Goal: Task Accomplishment & Management: Manage account settings

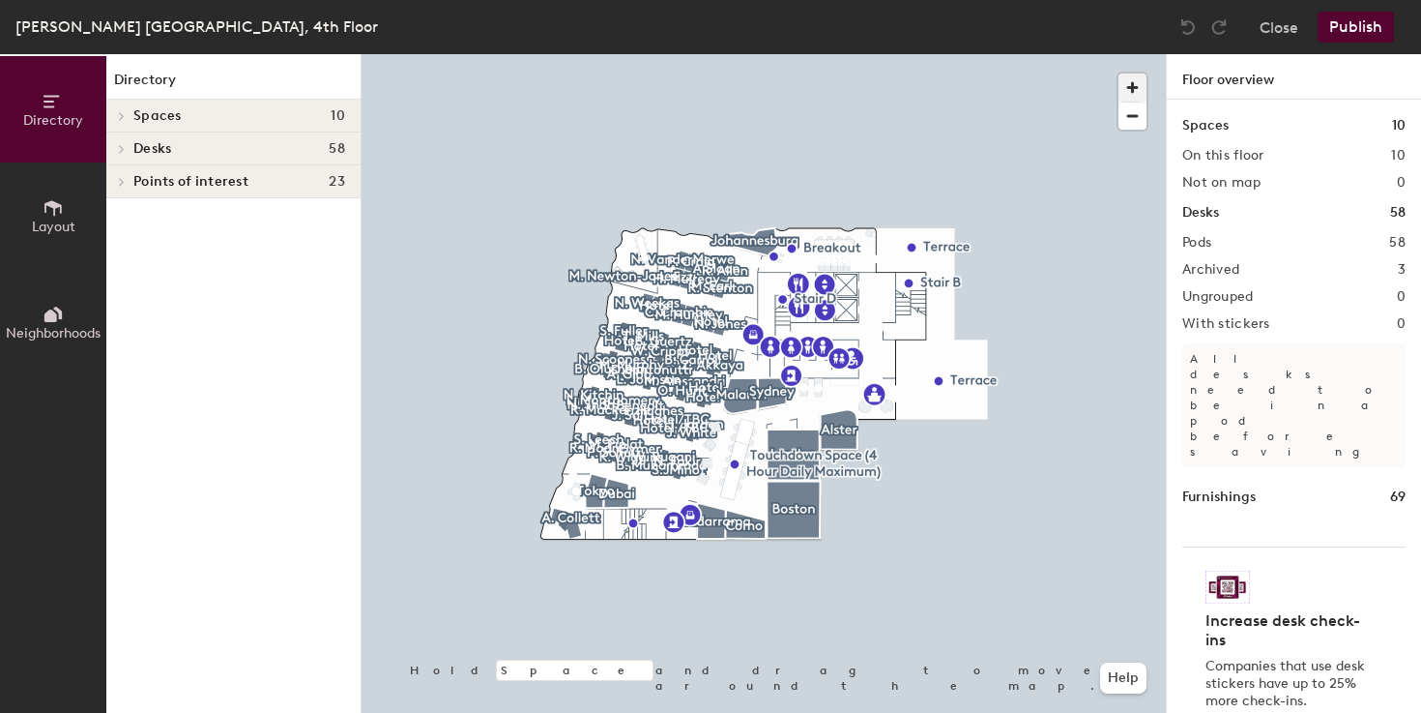
click at [1125, 86] on span "button" at bounding box center [1133, 87] width 28 height 28
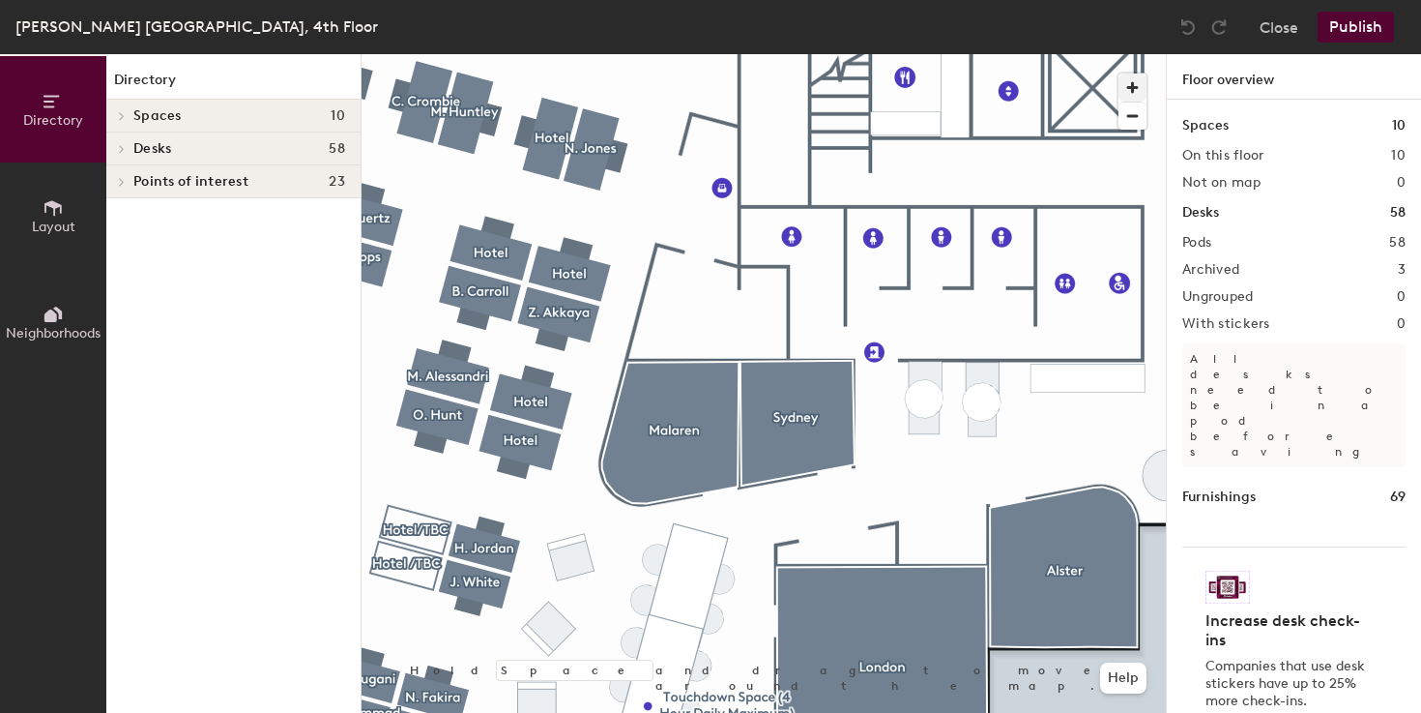
click at [1026, 54] on div at bounding box center [764, 54] width 804 height 0
click at [622, 54] on div at bounding box center [764, 54] width 804 height 0
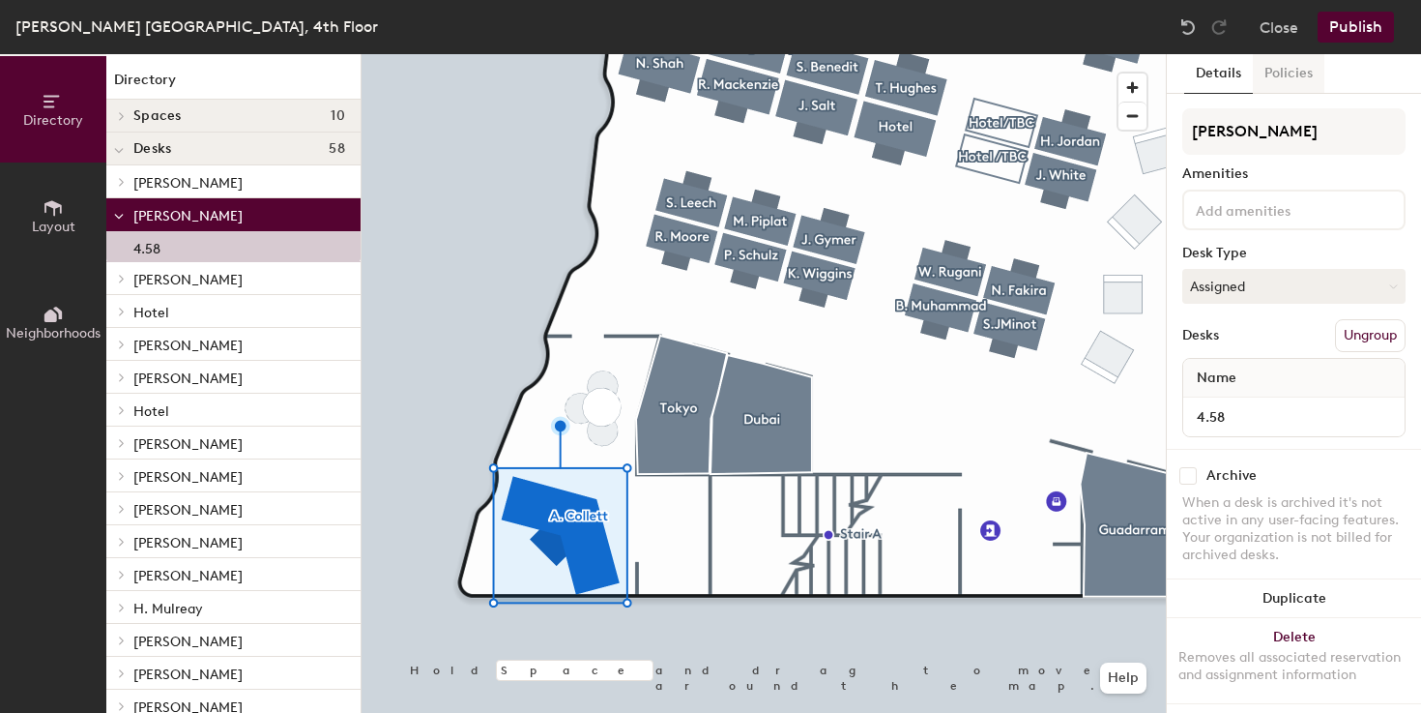
click at [1294, 82] on button "Policies" at bounding box center [1289, 74] width 72 height 40
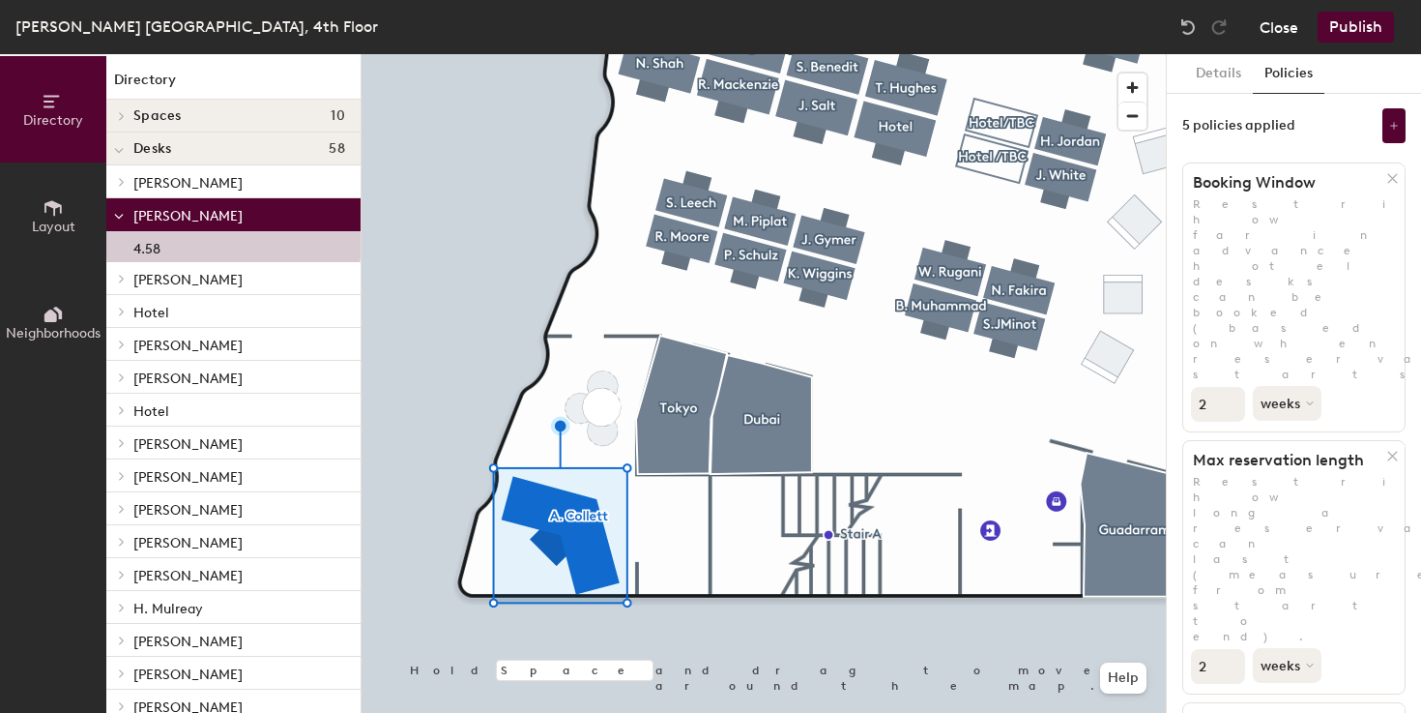
click at [1277, 27] on button "Close" at bounding box center [1279, 27] width 39 height 31
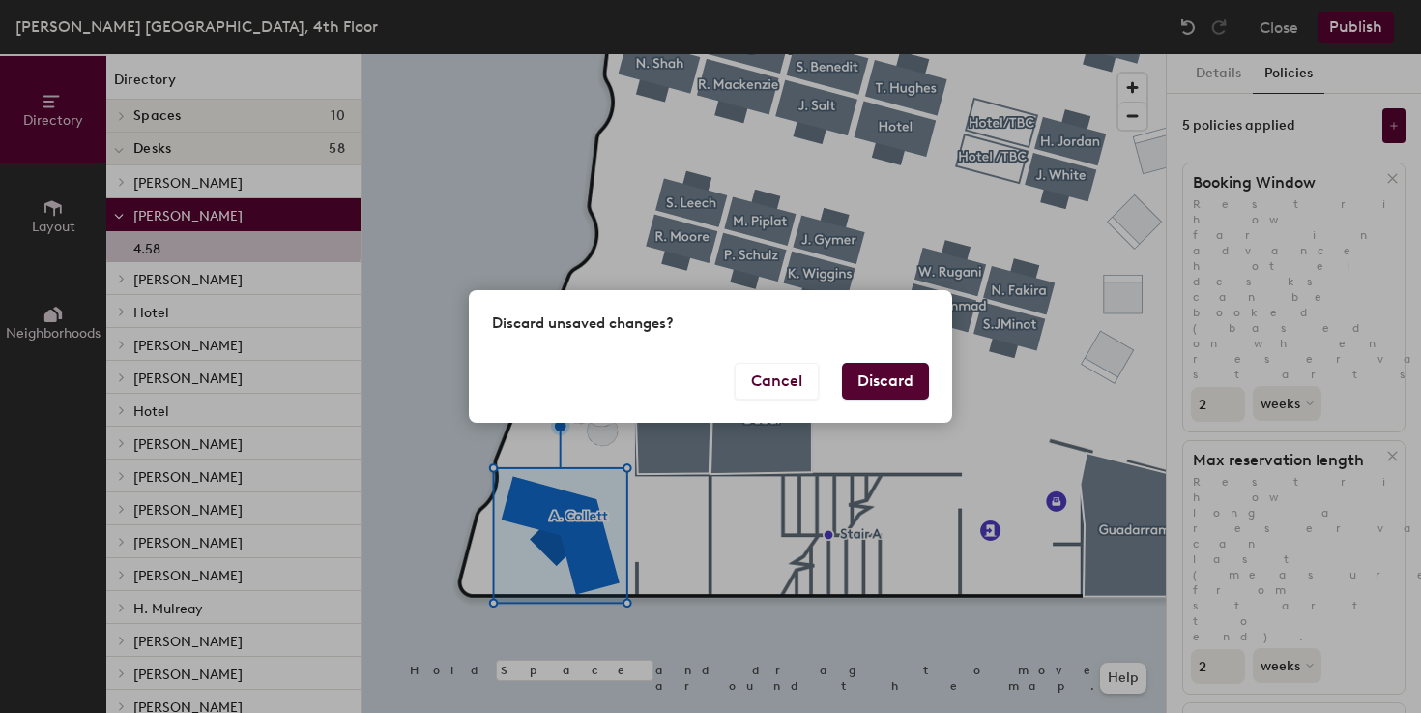
click at [932, 371] on div "Cancel Discard" at bounding box center [710, 393] width 483 height 60
click at [914, 371] on button "Discard" at bounding box center [885, 381] width 87 height 37
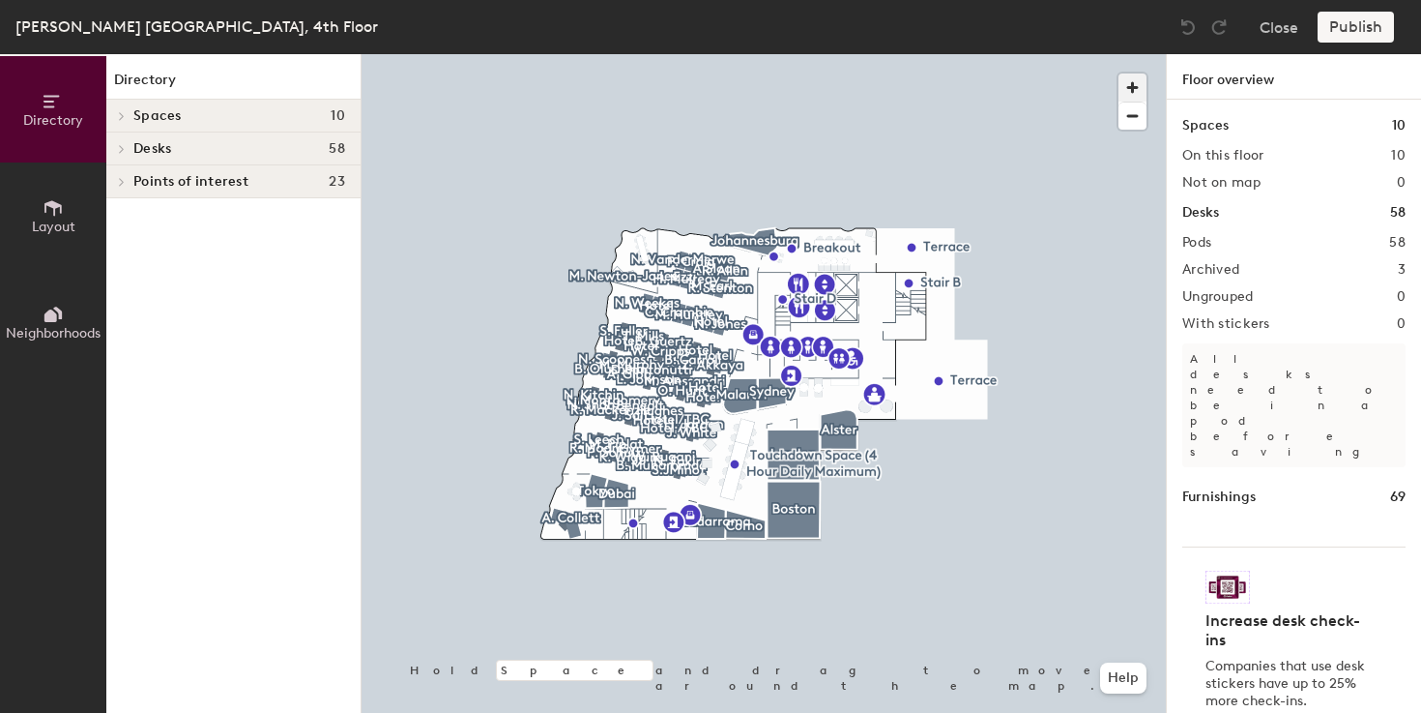
click at [1124, 77] on span "button" at bounding box center [1133, 87] width 28 height 28
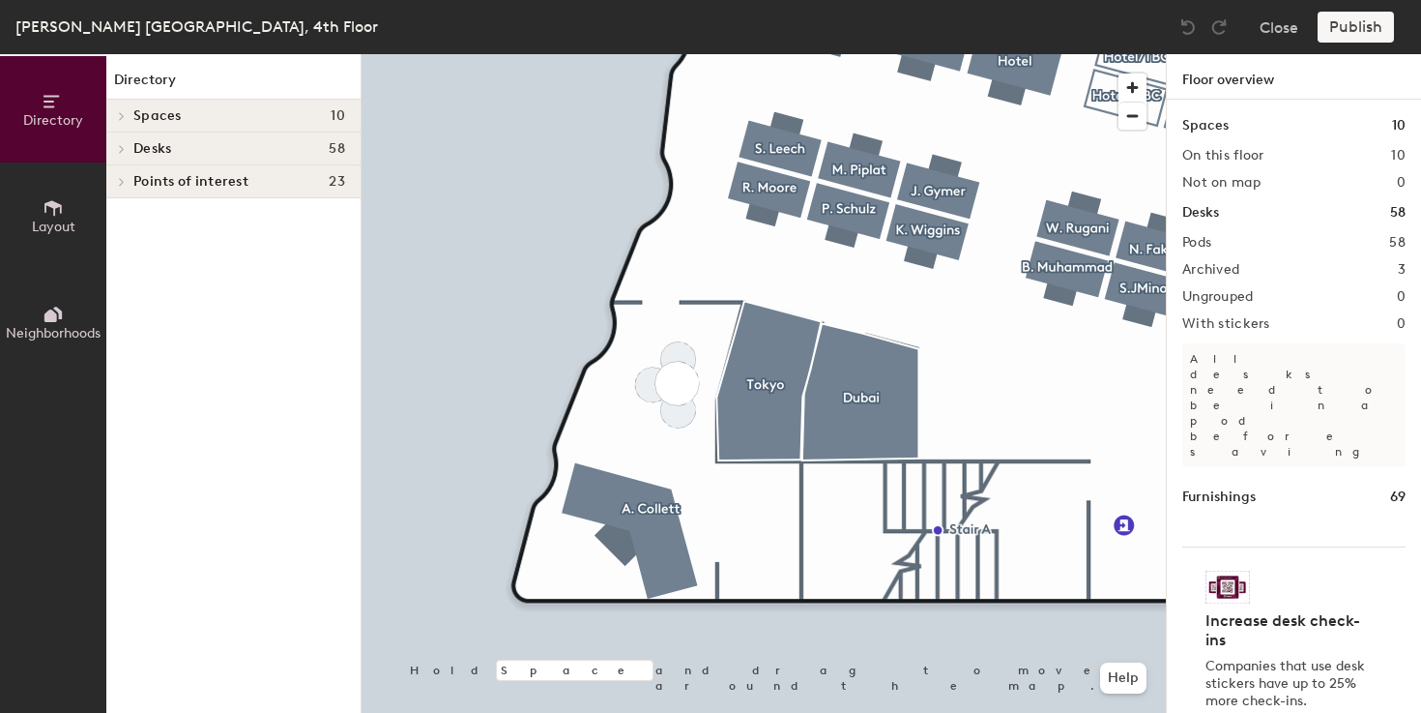
click at [640, 54] on div at bounding box center [764, 54] width 804 height 0
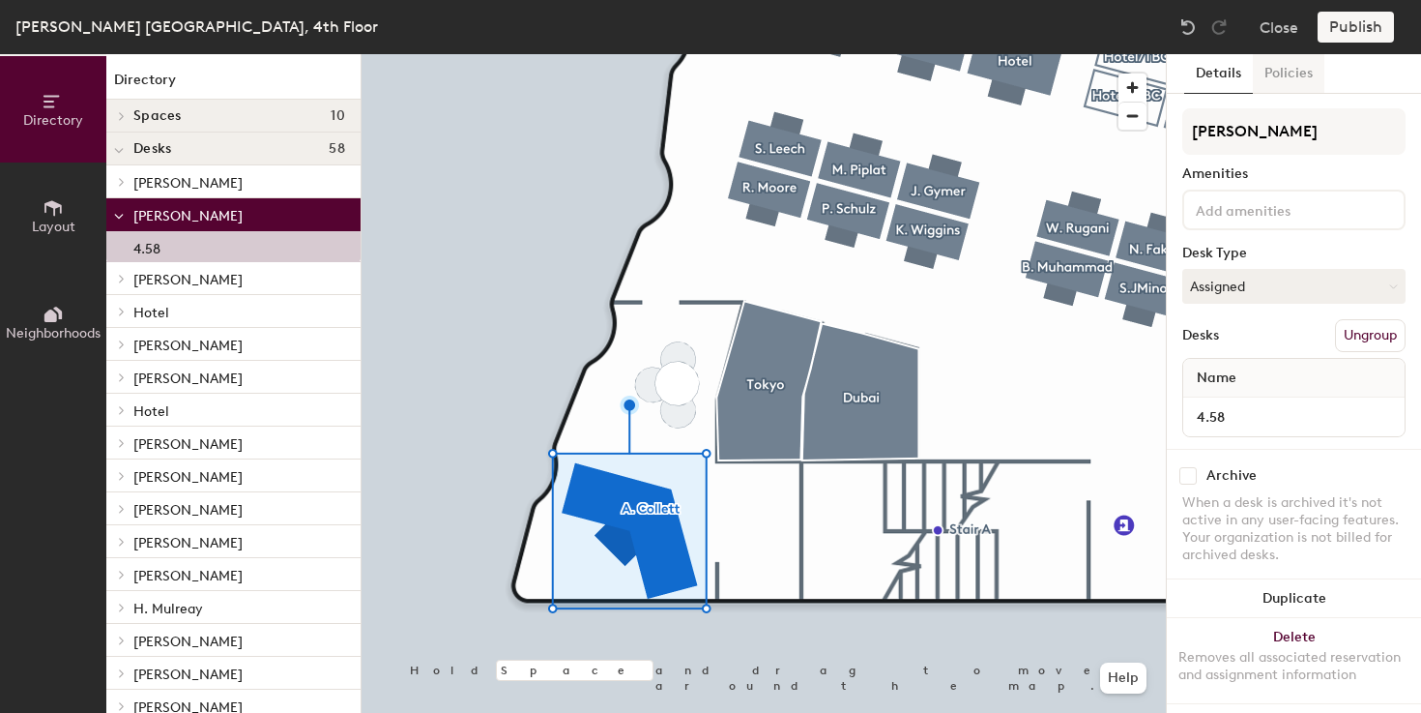
click at [1290, 67] on button "Policies" at bounding box center [1289, 74] width 72 height 40
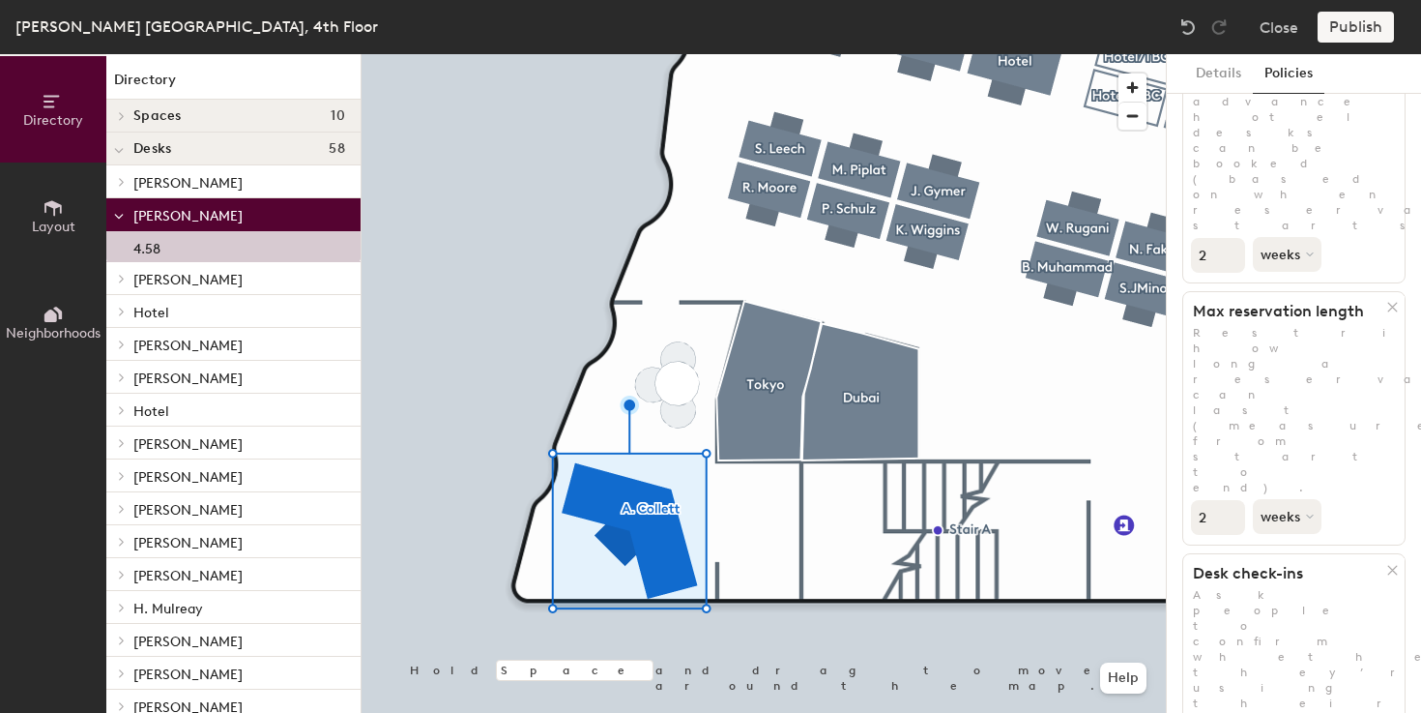
scroll to position [159, 0]
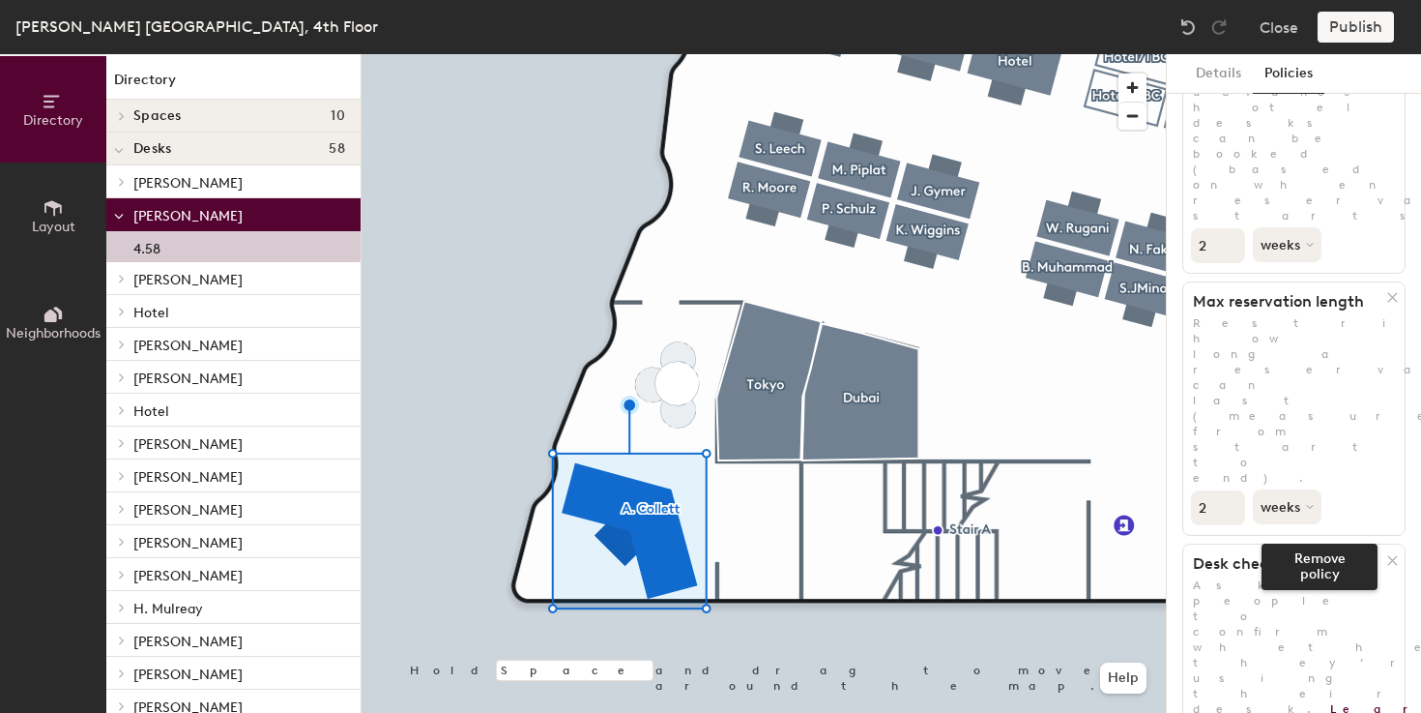
click at [1385, 553] on icon at bounding box center [1392, 560] width 15 height 15
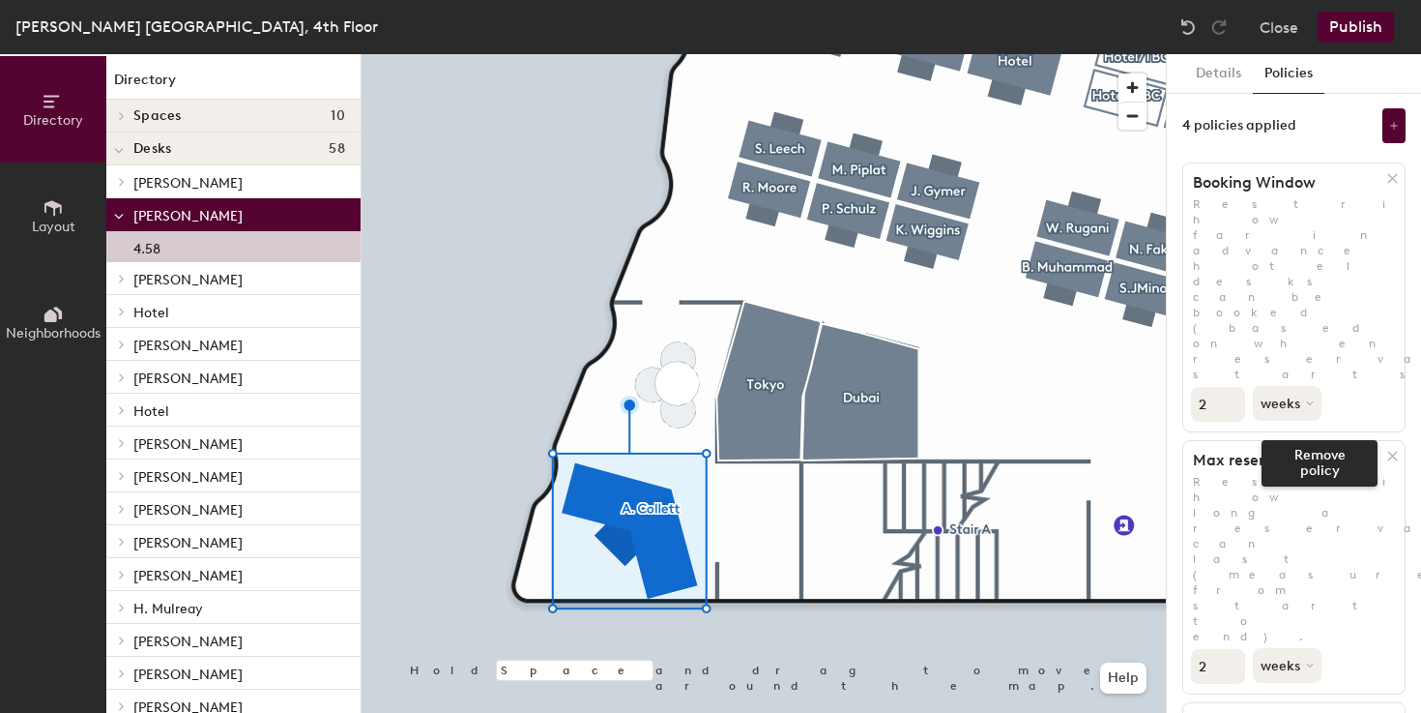
click at [1389, 452] on icon at bounding box center [1392, 456] width 9 height 9
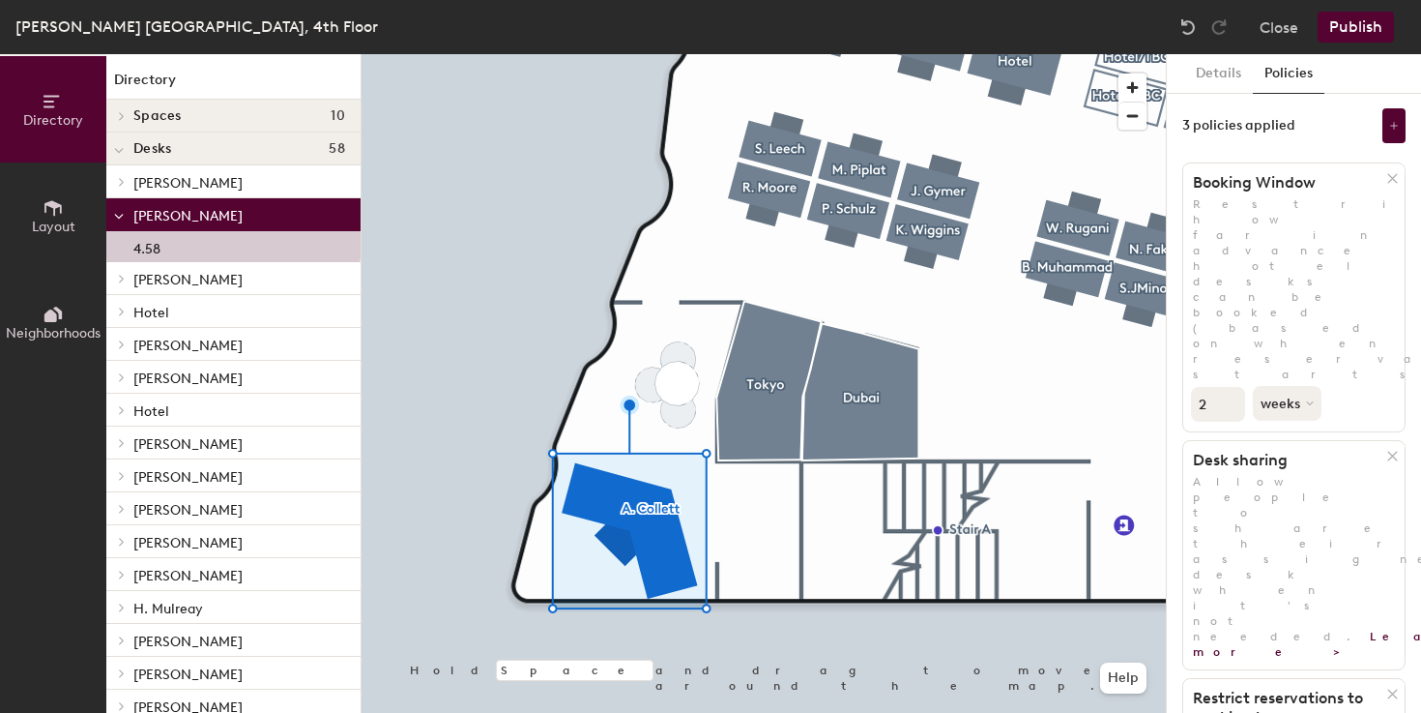
click at [1392, 180] on icon at bounding box center [1392, 178] width 9 height 9
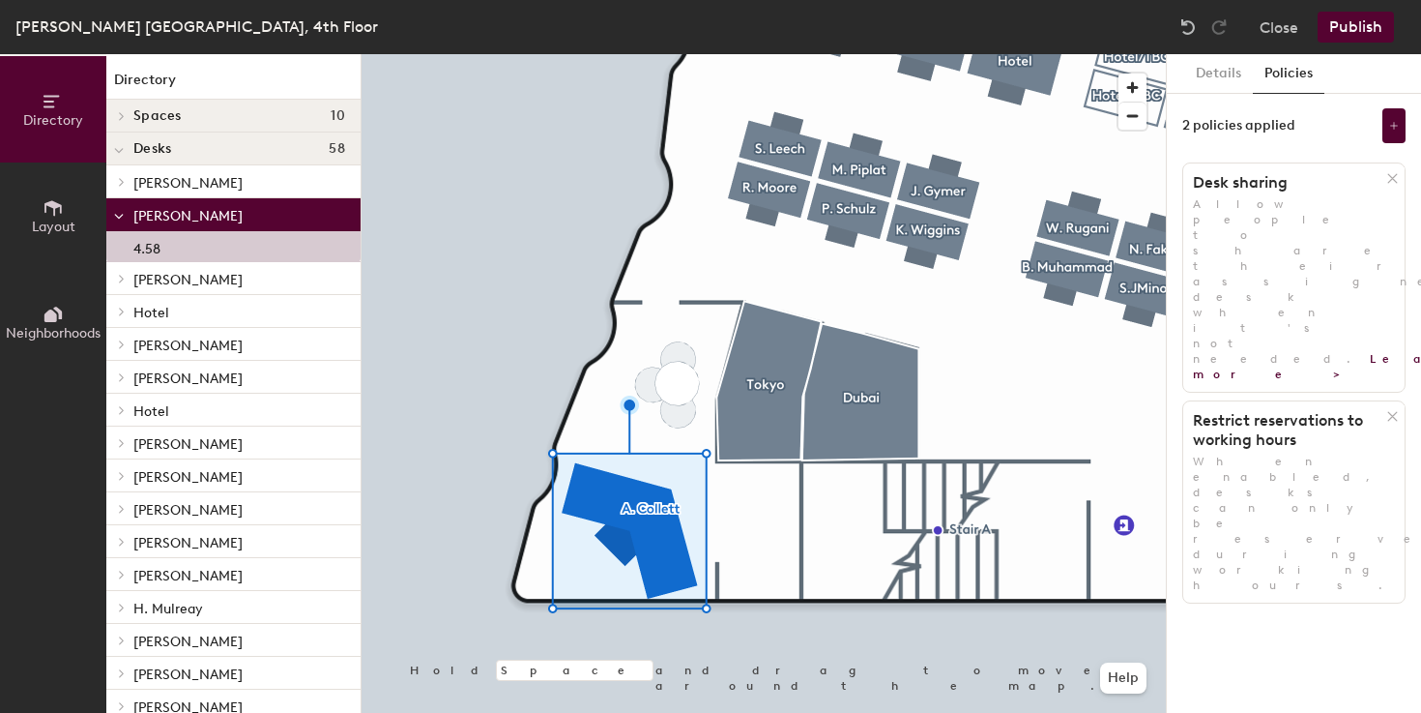
click at [1390, 409] on icon at bounding box center [1392, 416] width 15 height 15
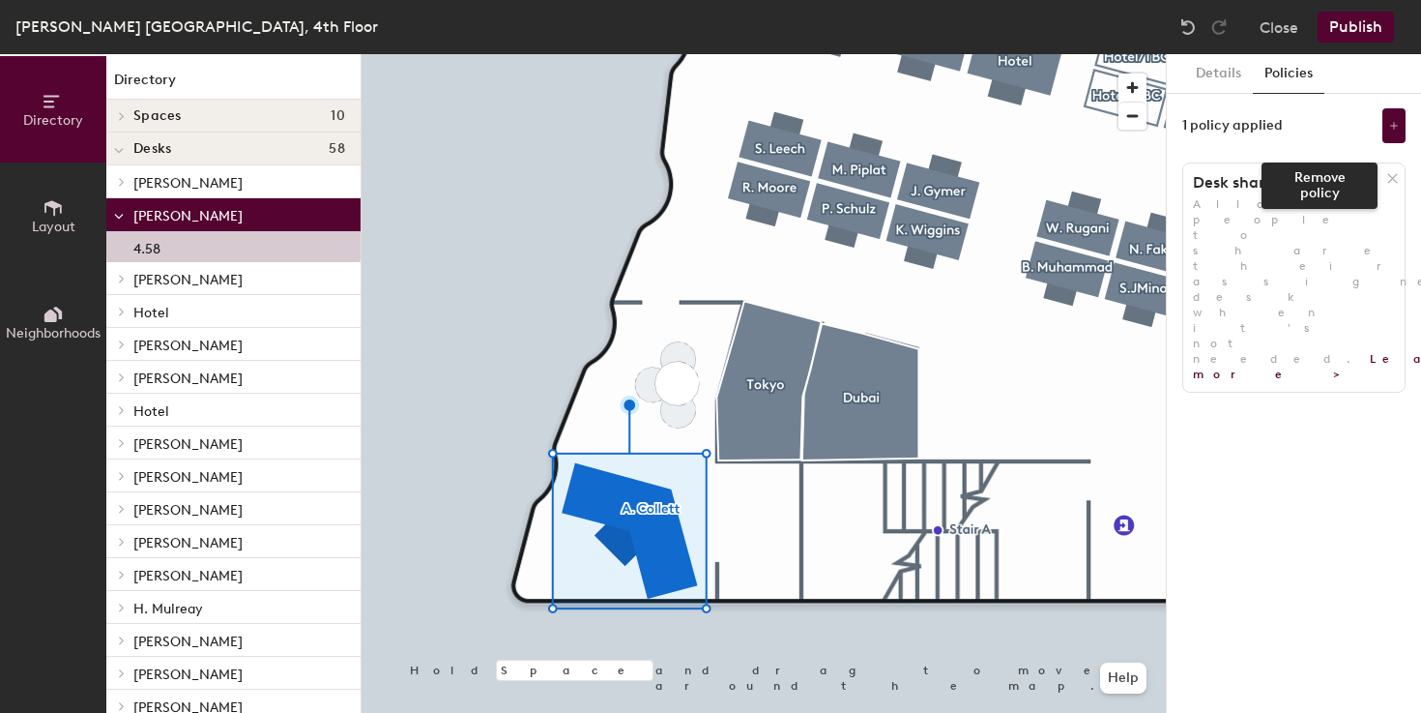
click at [1396, 177] on icon at bounding box center [1392, 178] width 15 height 15
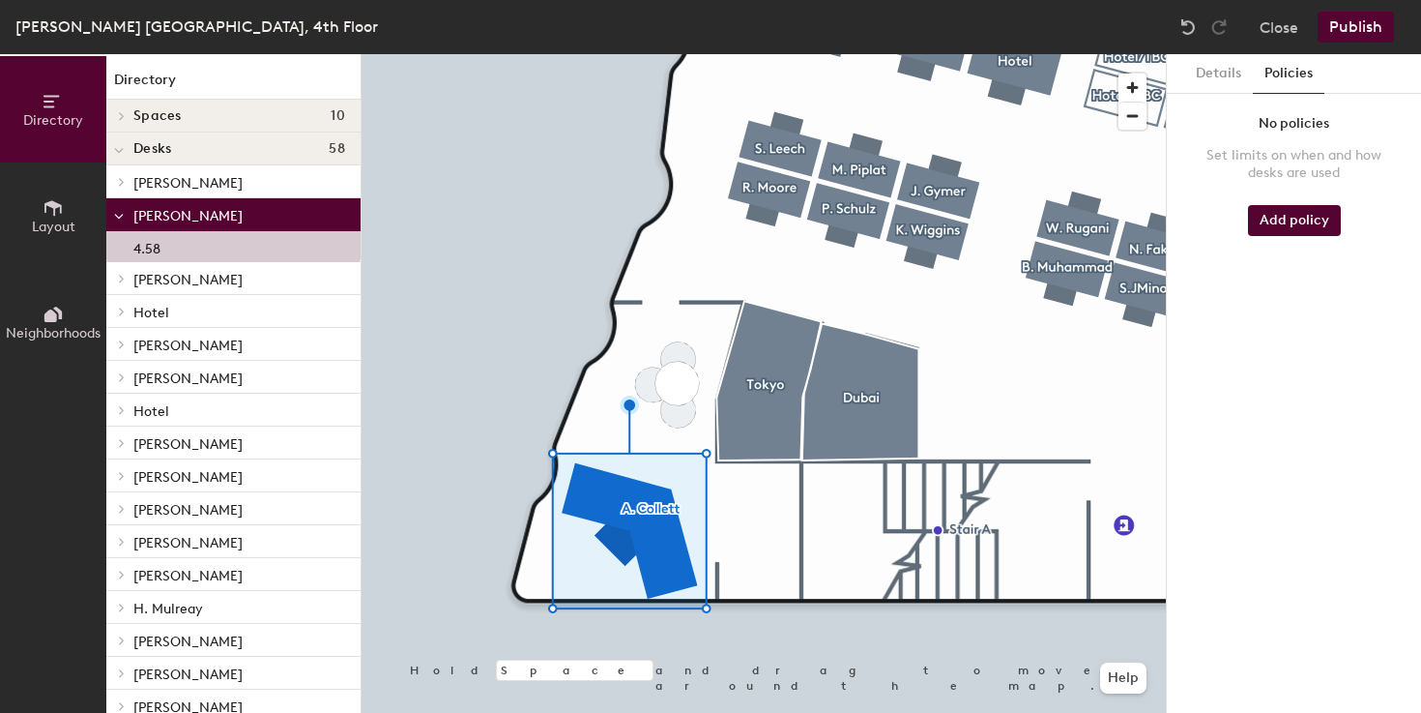
click at [1356, 24] on button "Publish" at bounding box center [1356, 27] width 76 height 31
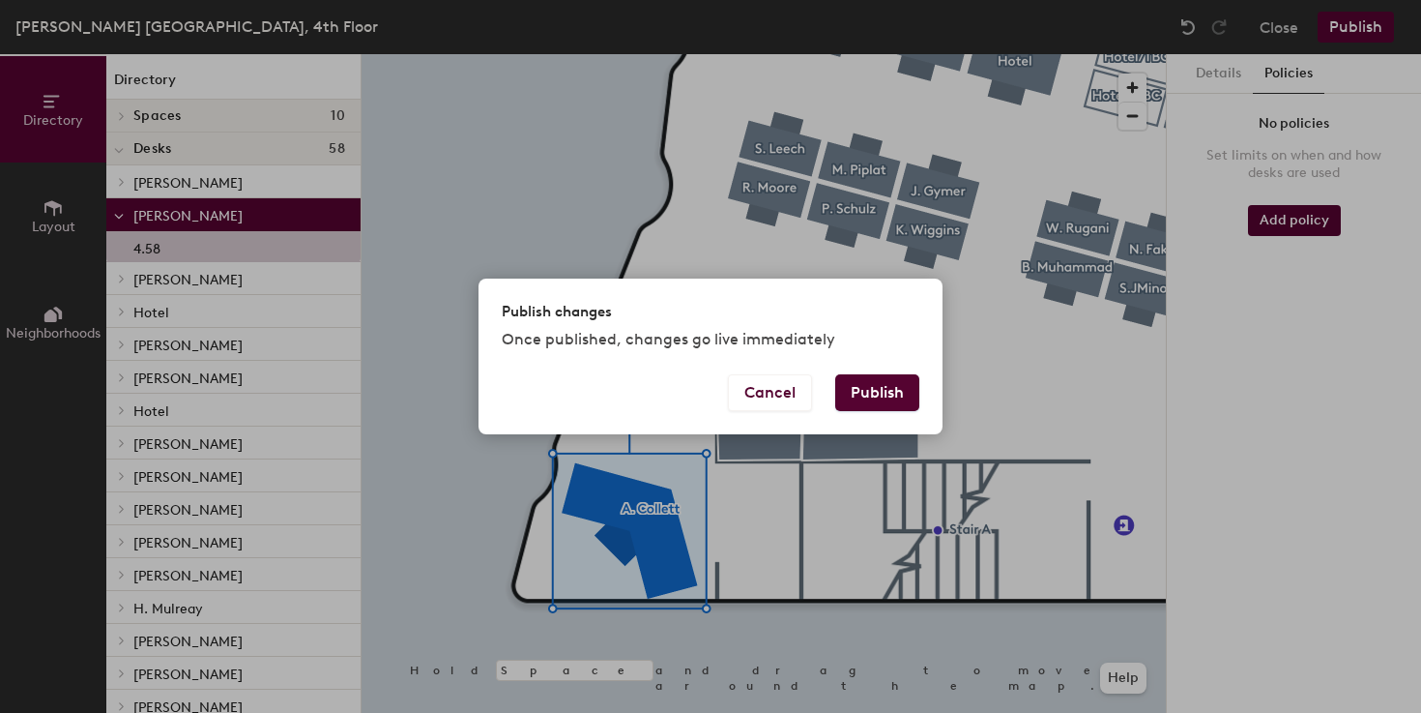
click at [867, 396] on button "Publish" at bounding box center [877, 392] width 84 height 37
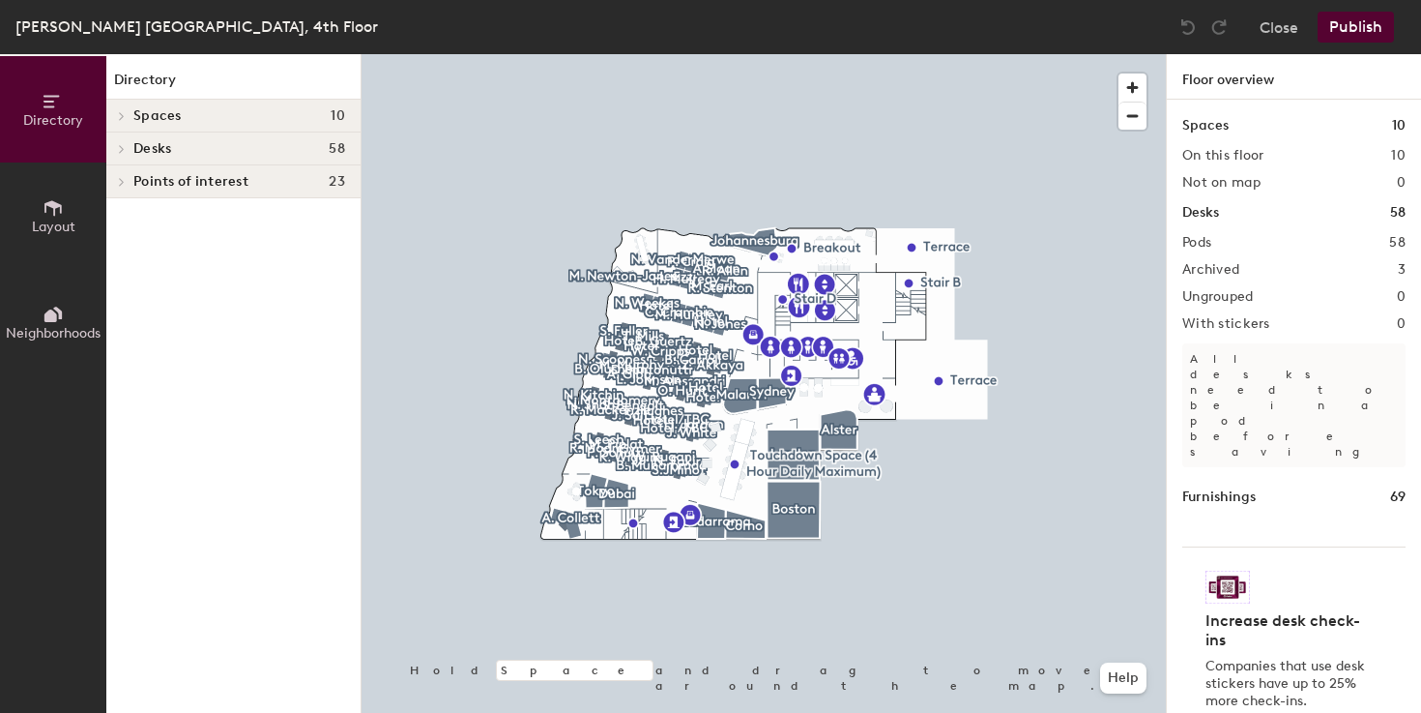
click at [1149, 121] on div at bounding box center [1138, 97] width 38 height 66
click at [1130, 89] on span "button" at bounding box center [1133, 87] width 28 height 28
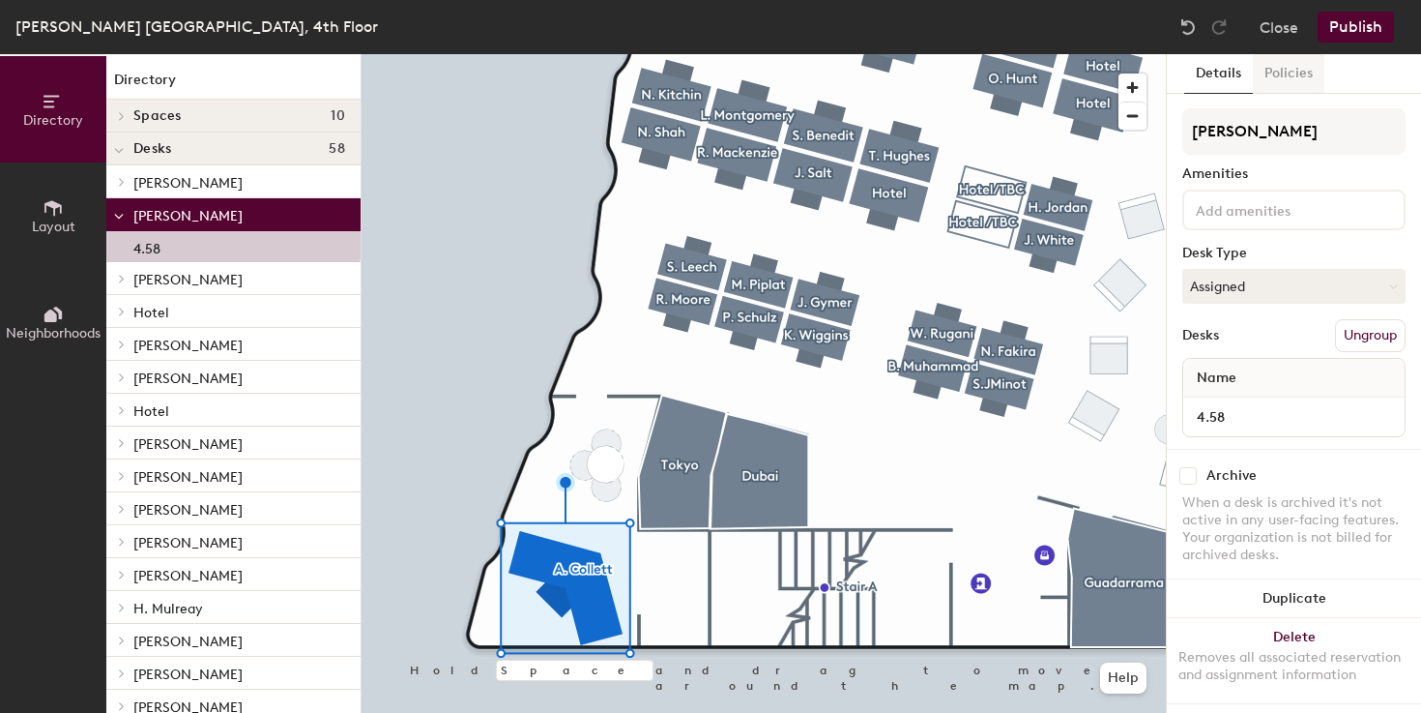
click at [1281, 74] on button "Policies" at bounding box center [1289, 74] width 72 height 40
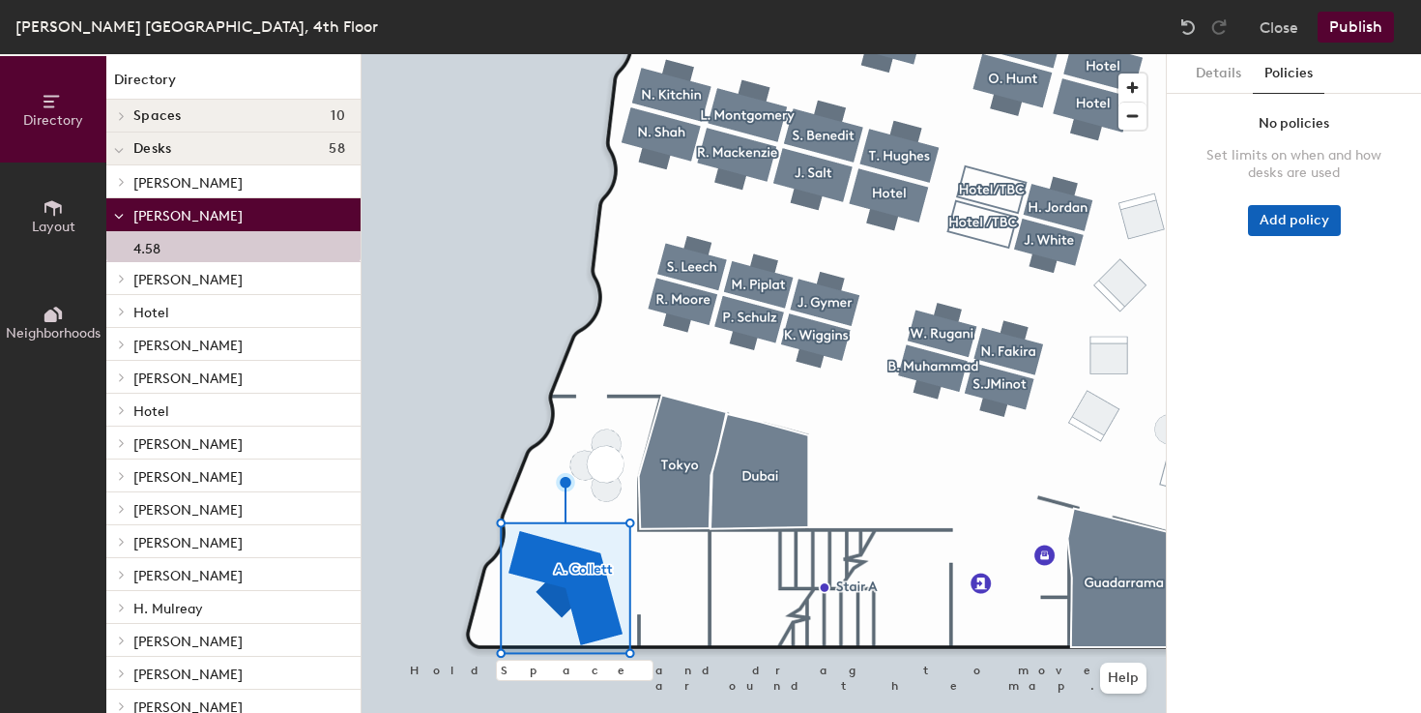
click at [1322, 223] on button "Add policy" at bounding box center [1294, 220] width 93 height 31
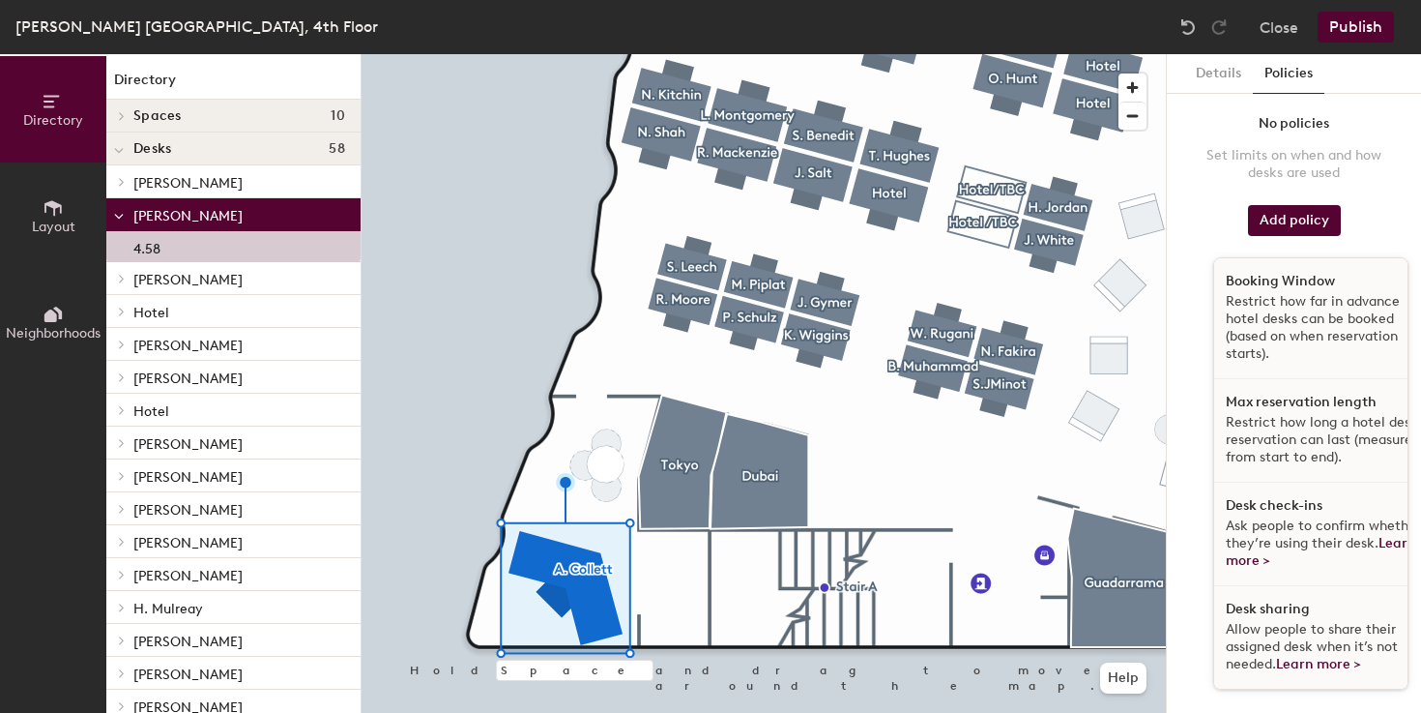
click at [1355, 157] on div "Set limits on when and how desks are used" at bounding box center [1294, 164] width 177 height 35
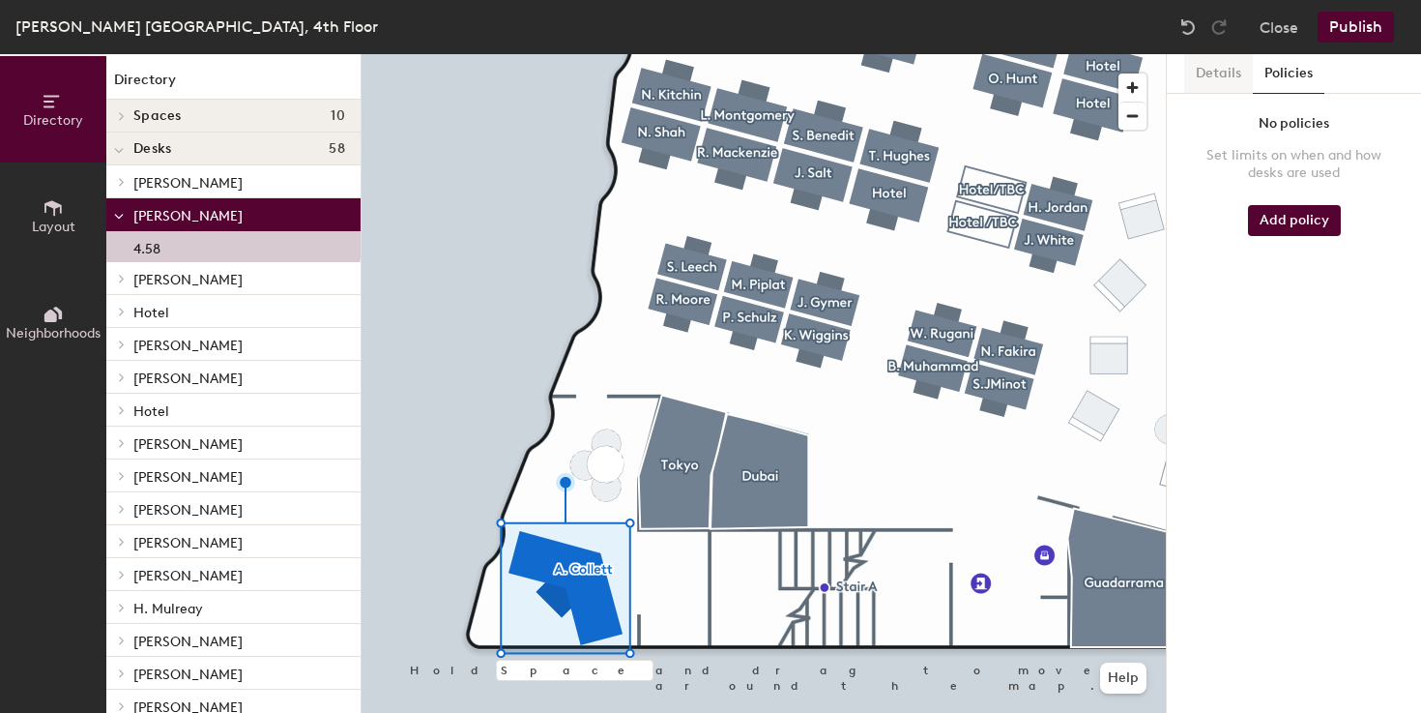
click at [1223, 70] on button "Details" at bounding box center [1218, 74] width 69 height 40
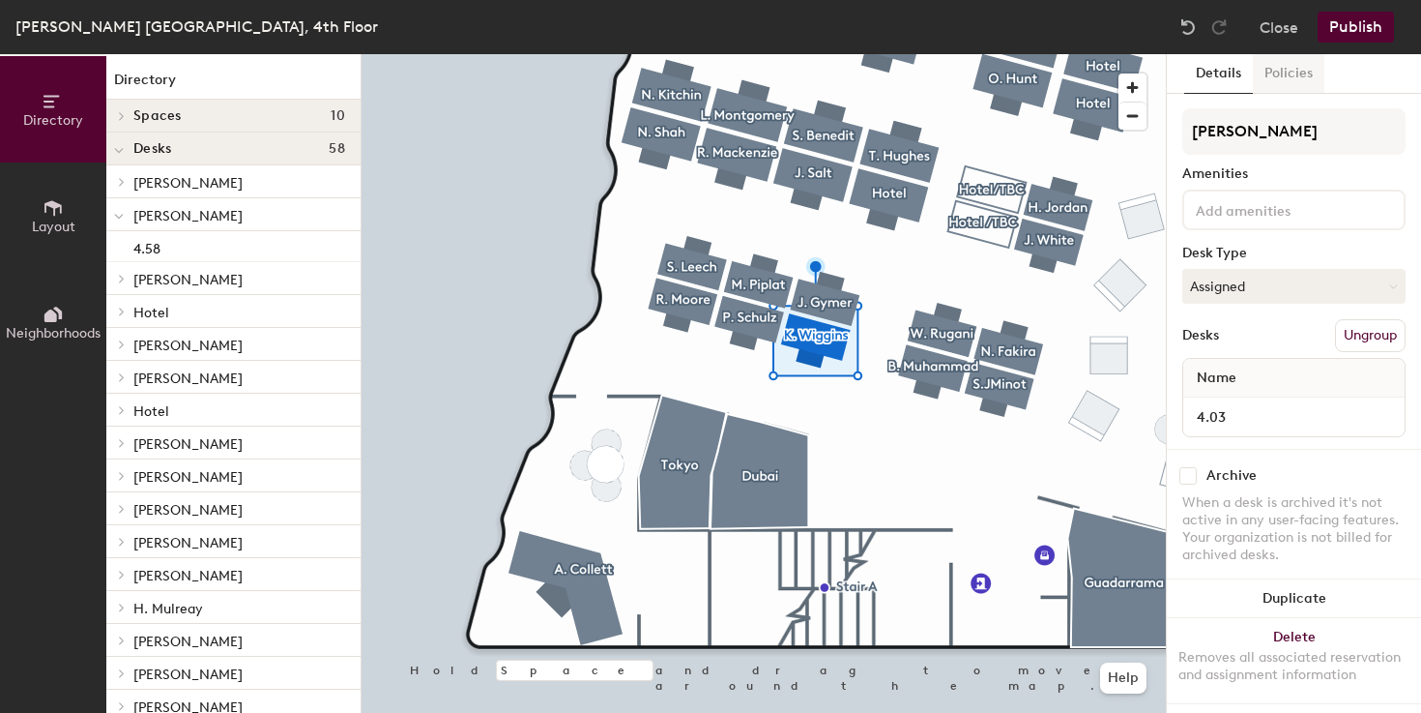
click at [1283, 79] on button "Policies" at bounding box center [1289, 74] width 72 height 40
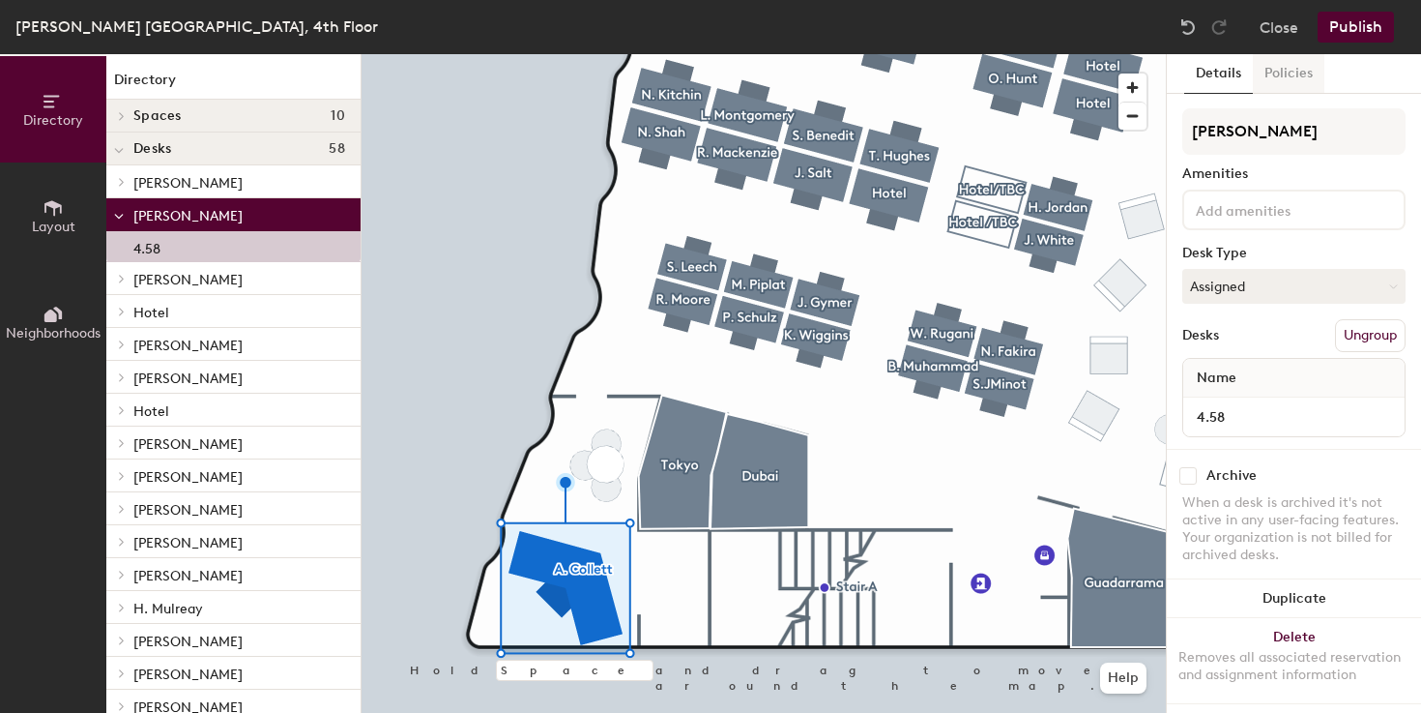
click at [1277, 82] on button "Policies" at bounding box center [1289, 74] width 72 height 40
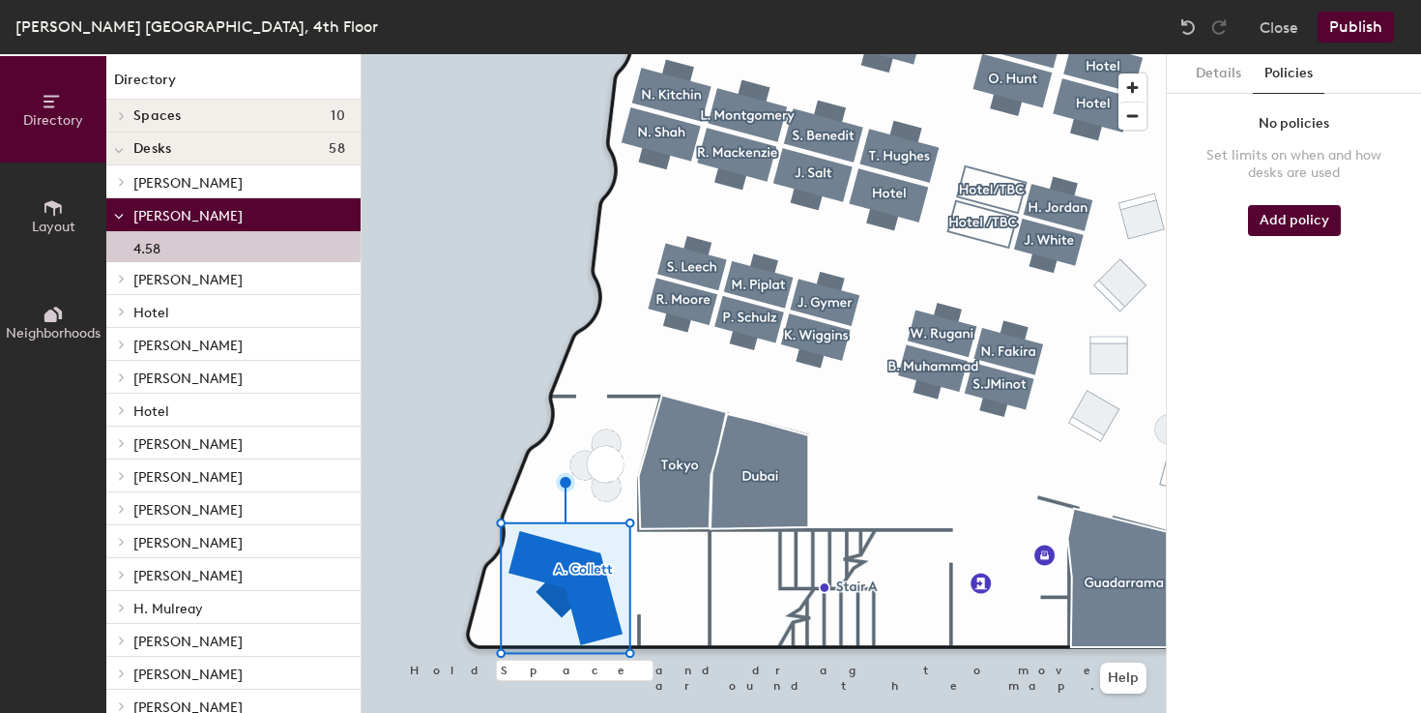
click at [1365, 22] on button "Publish" at bounding box center [1356, 27] width 76 height 31
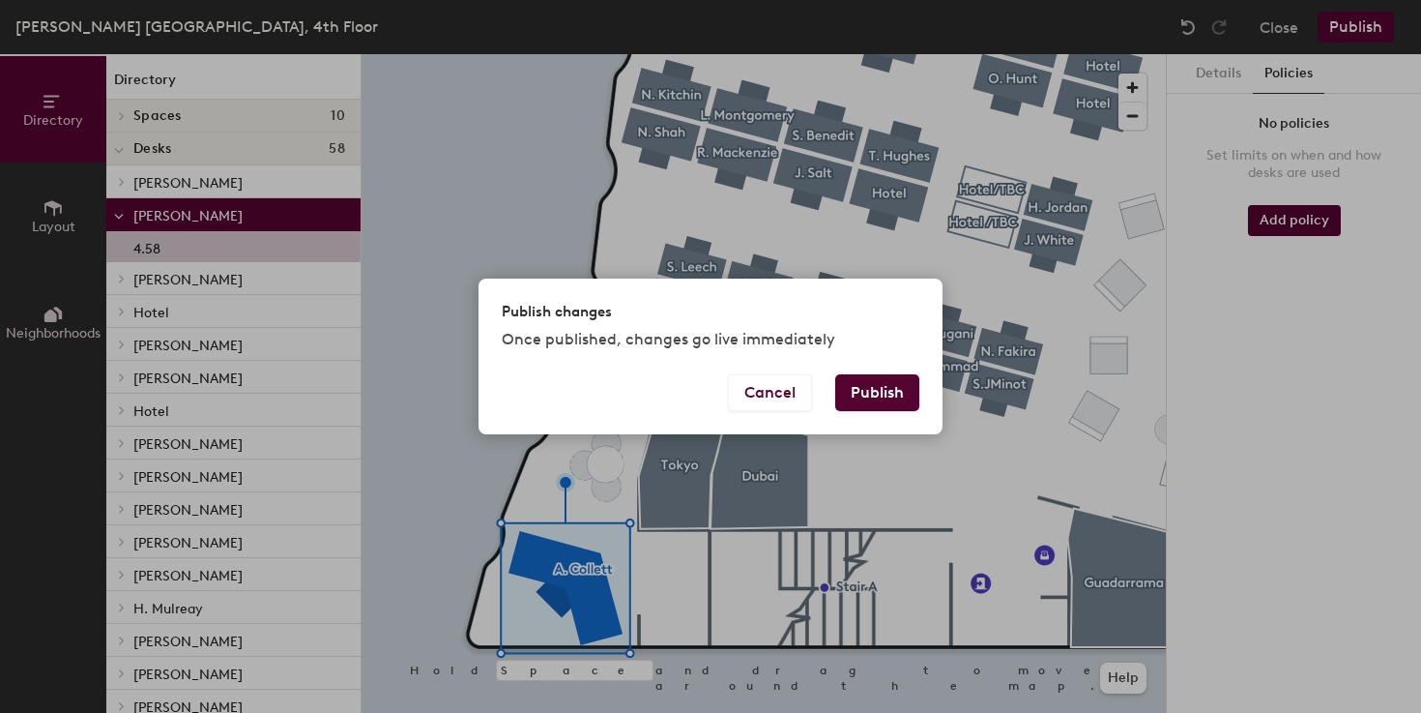
click at [889, 399] on button "Publish" at bounding box center [877, 392] width 84 height 37
